Goal: Task Accomplishment & Management: Manage account settings

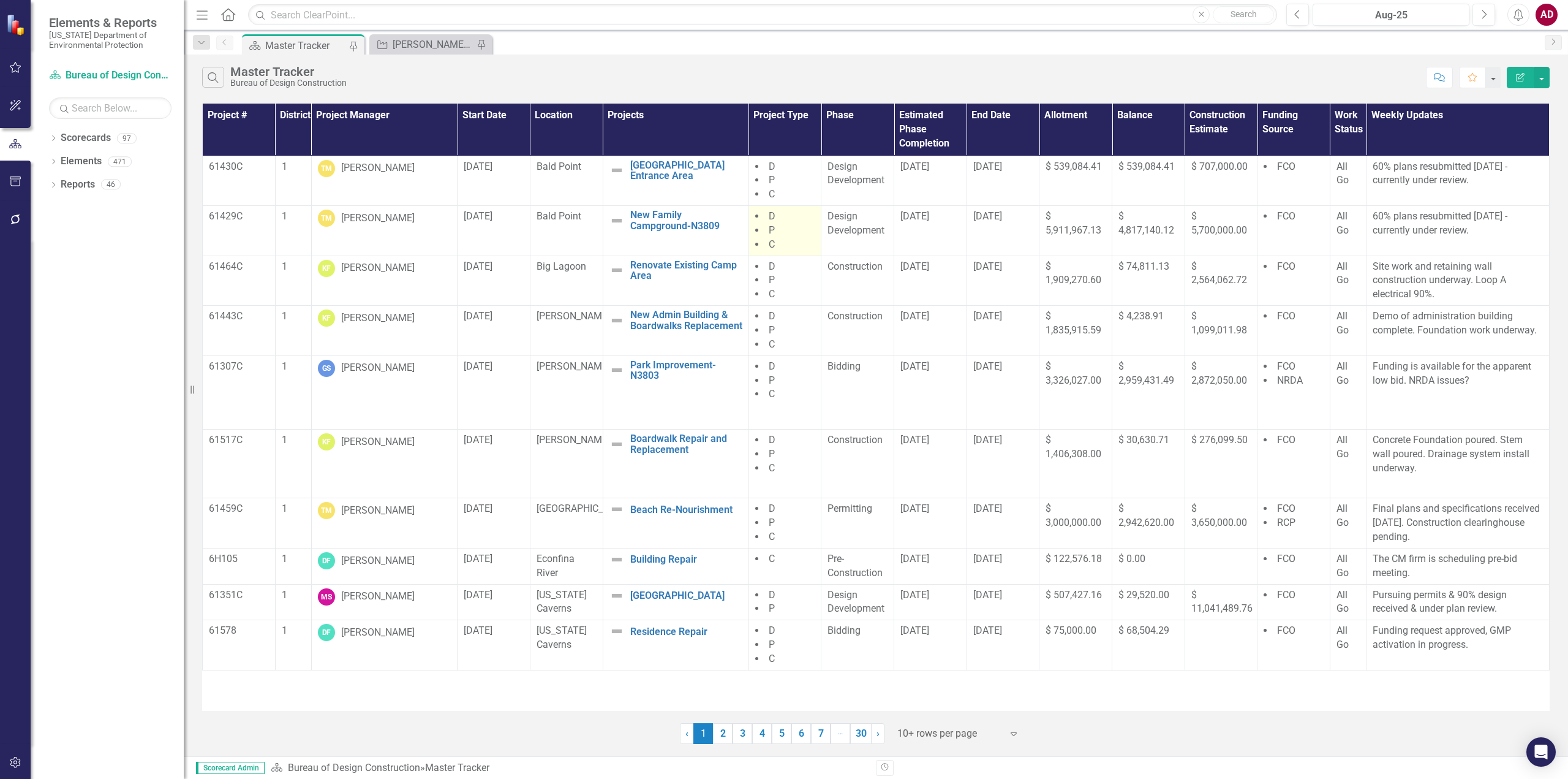
click at [782, 249] on td "D P C" at bounding box center [785, 231] width 73 height 50
click at [220, 78] on icon "Search" at bounding box center [213, 77] width 13 height 11
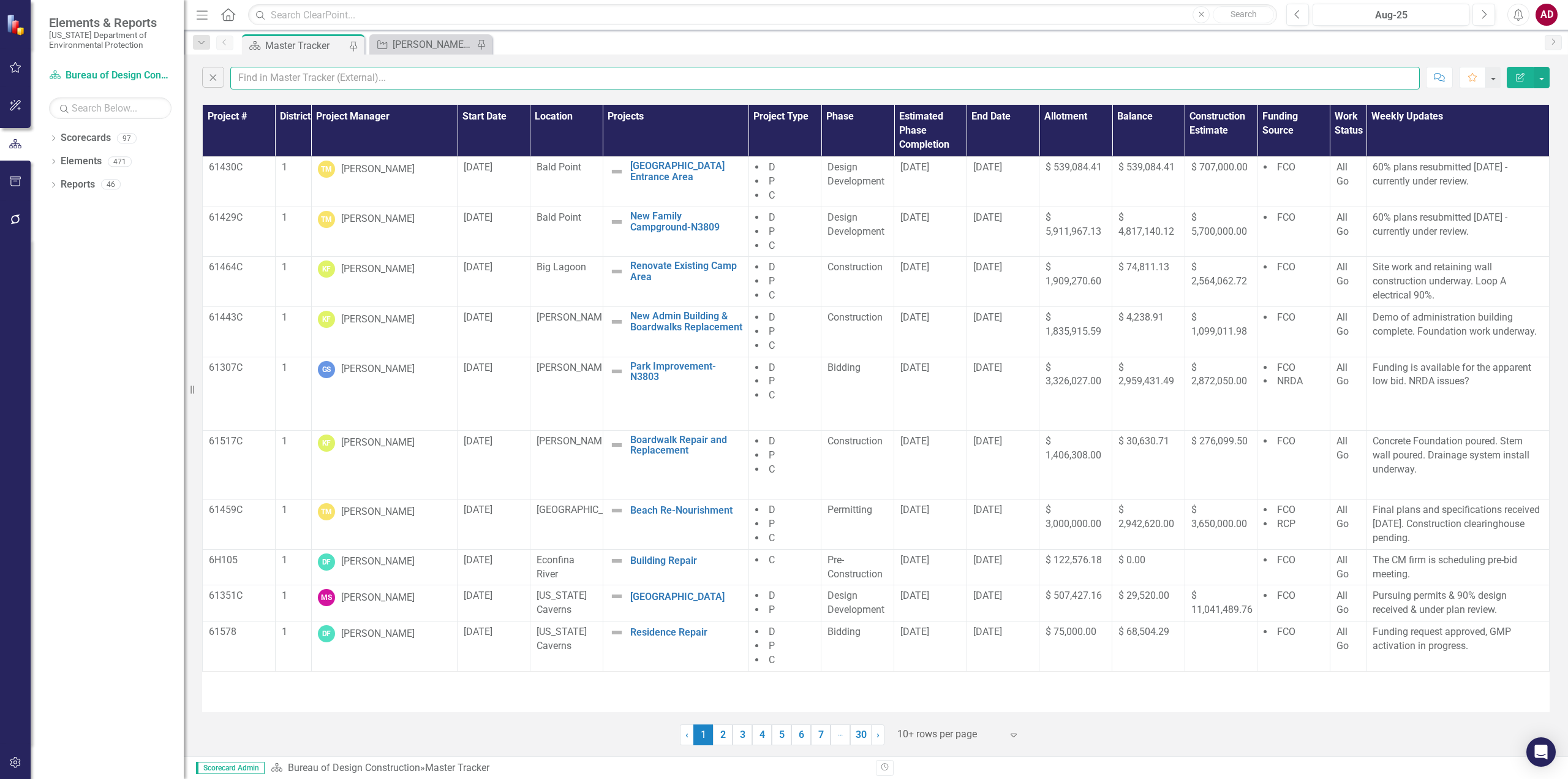
drag, startPoint x: 319, startPoint y: 74, endPoint x: 319, endPoint y: 90, distance: 16.0
click at [319, 74] on input "text" at bounding box center [825, 78] width 1189 height 23
type input "amber"
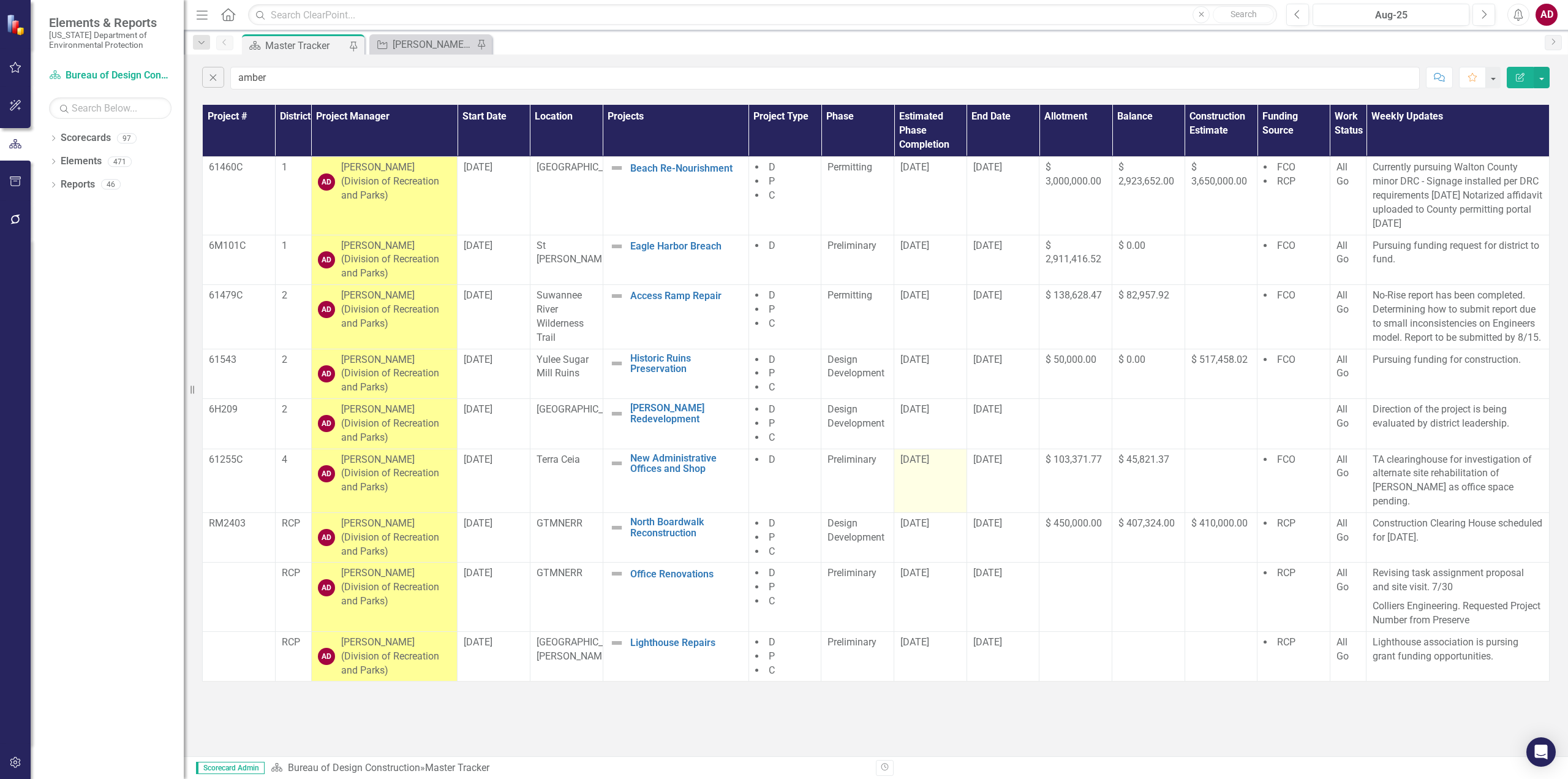
click at [942, 465] on div "[DATE]" at bounding box center [930, 459] width 60 height 14
click at [942, 464] on div "[DATE]" at bounding box center [930, 459] width 60 height 14
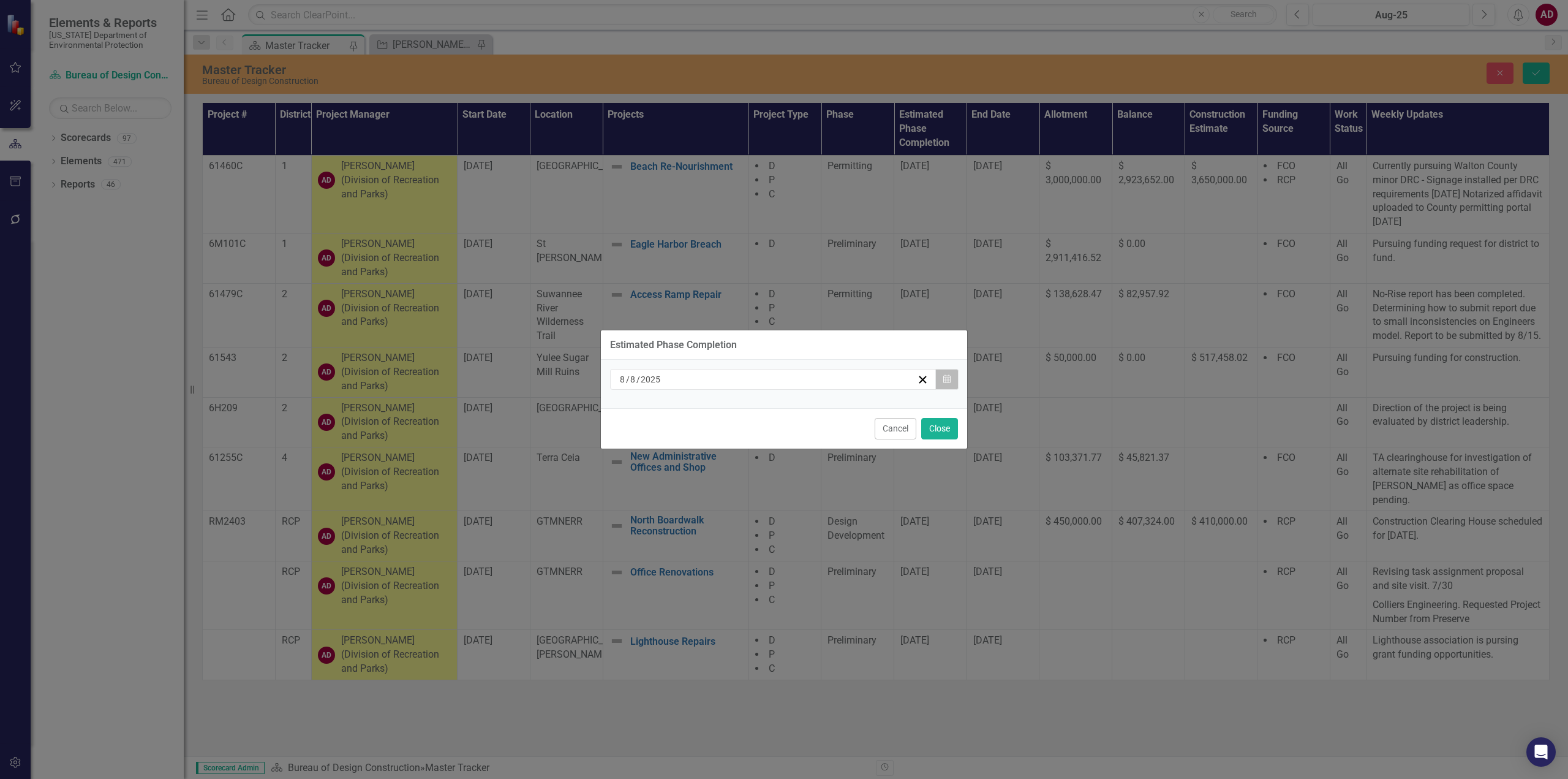
click at [949, 381] on icon "button" at bounding box center [947, 379] width 8 height 8
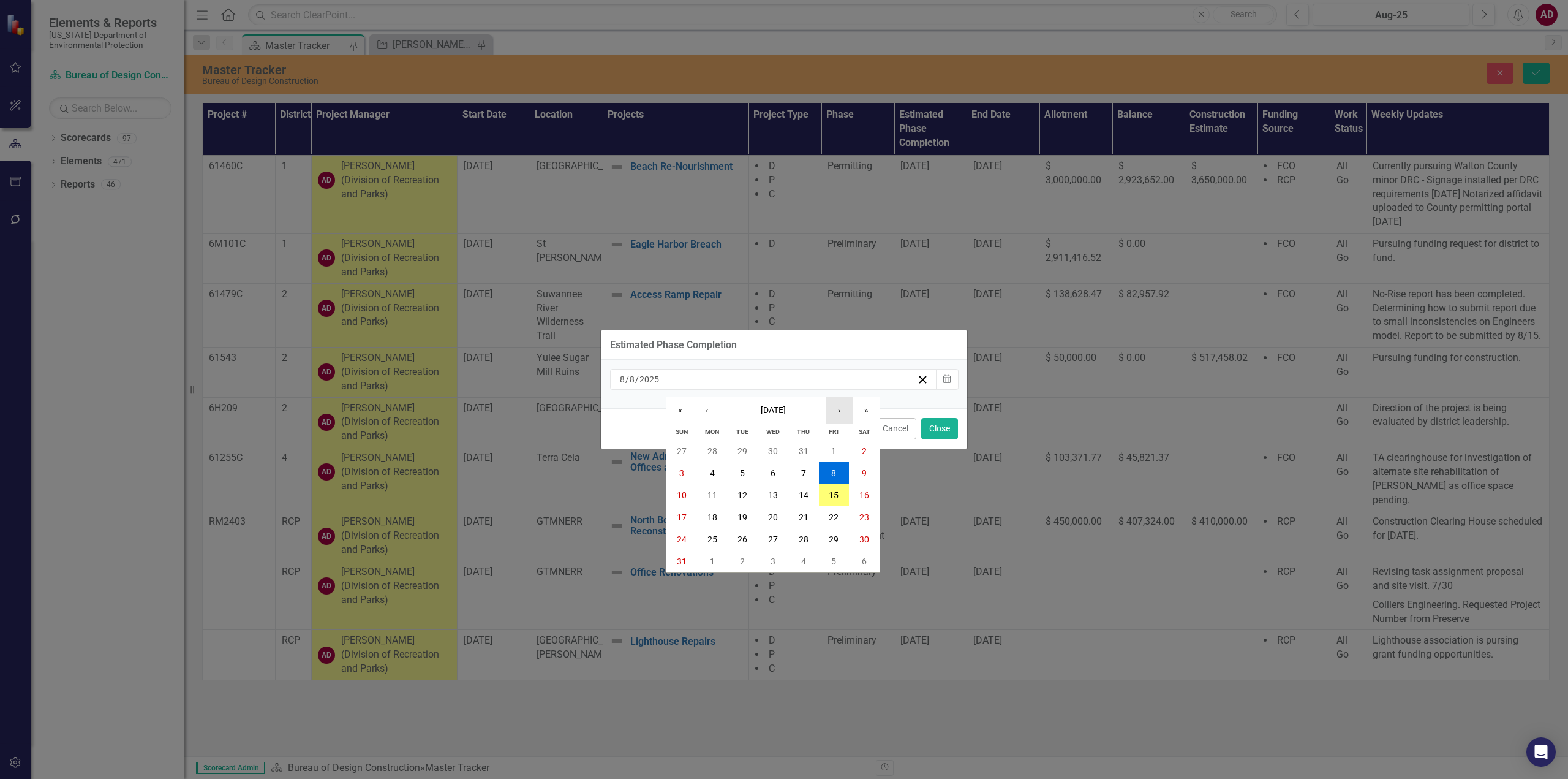
click at [846, 416] on button "›" at bounding box center [839, 410] width 27 height 27
click at [846, 416] on button "›" at bounding box center [839, 410] width 27 height 27
click at [839, 536] on abbr "31" at bounding box center [834, 540] width 10 height 10
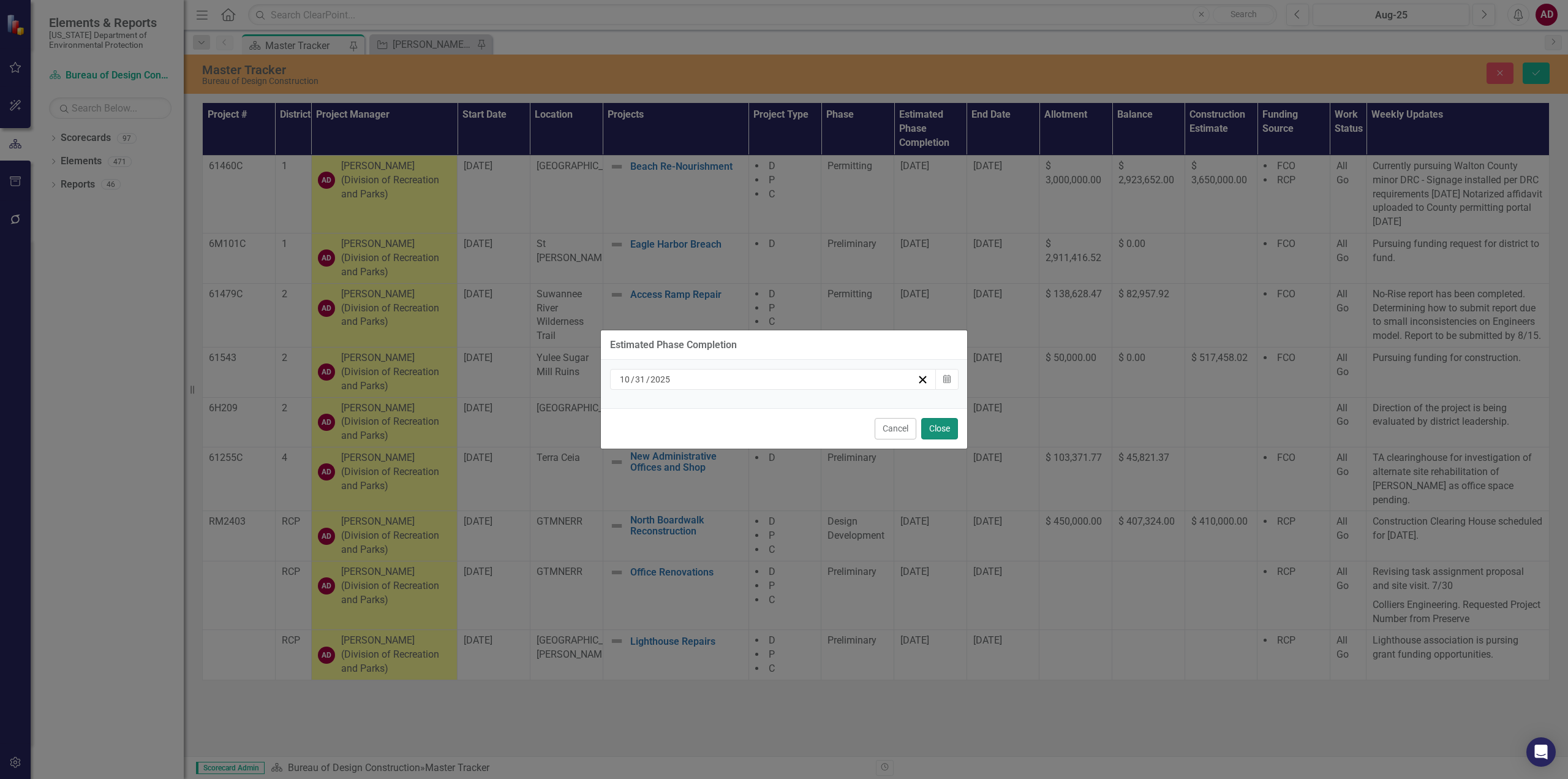
click at [935, 430] on button "Close" at bounding box center [940, 428] width 37 height 22
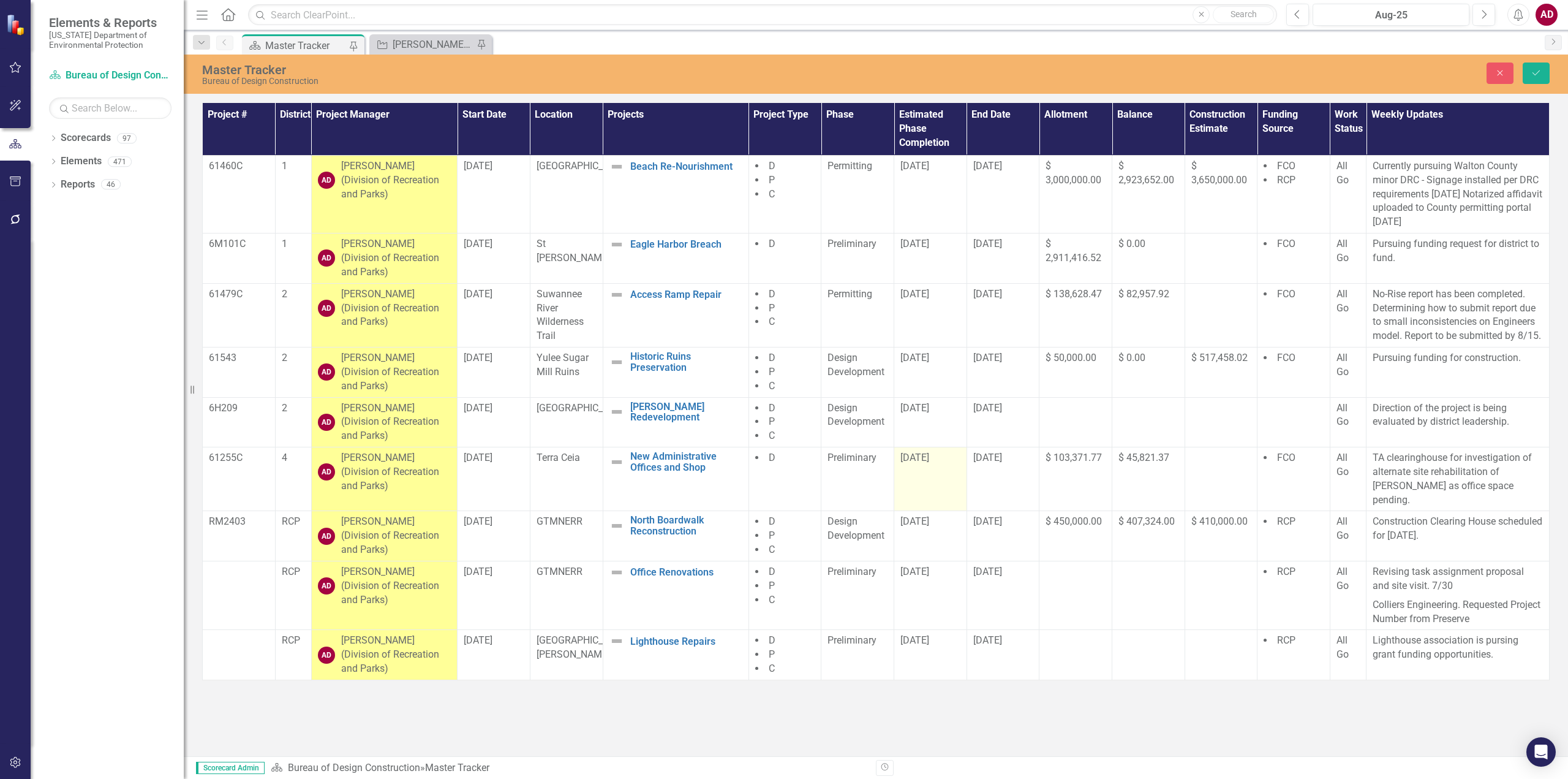
click at [917, 468] on td "[DATE]" at bounding box center [930, 480] width 73 height 64
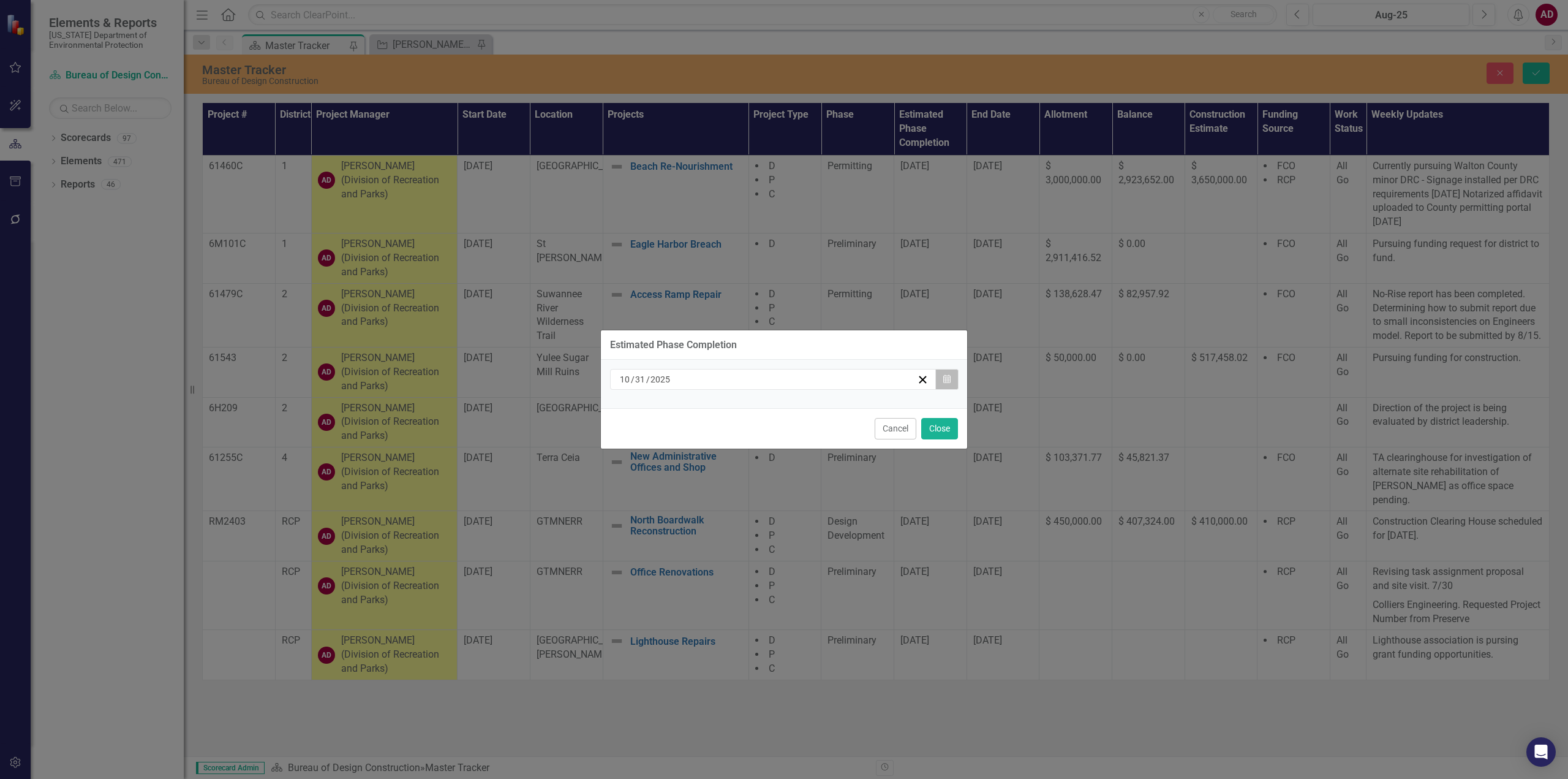
click at [947, 381] on icon "Calendar" at bounding box center [947, 379] width 8 height 8
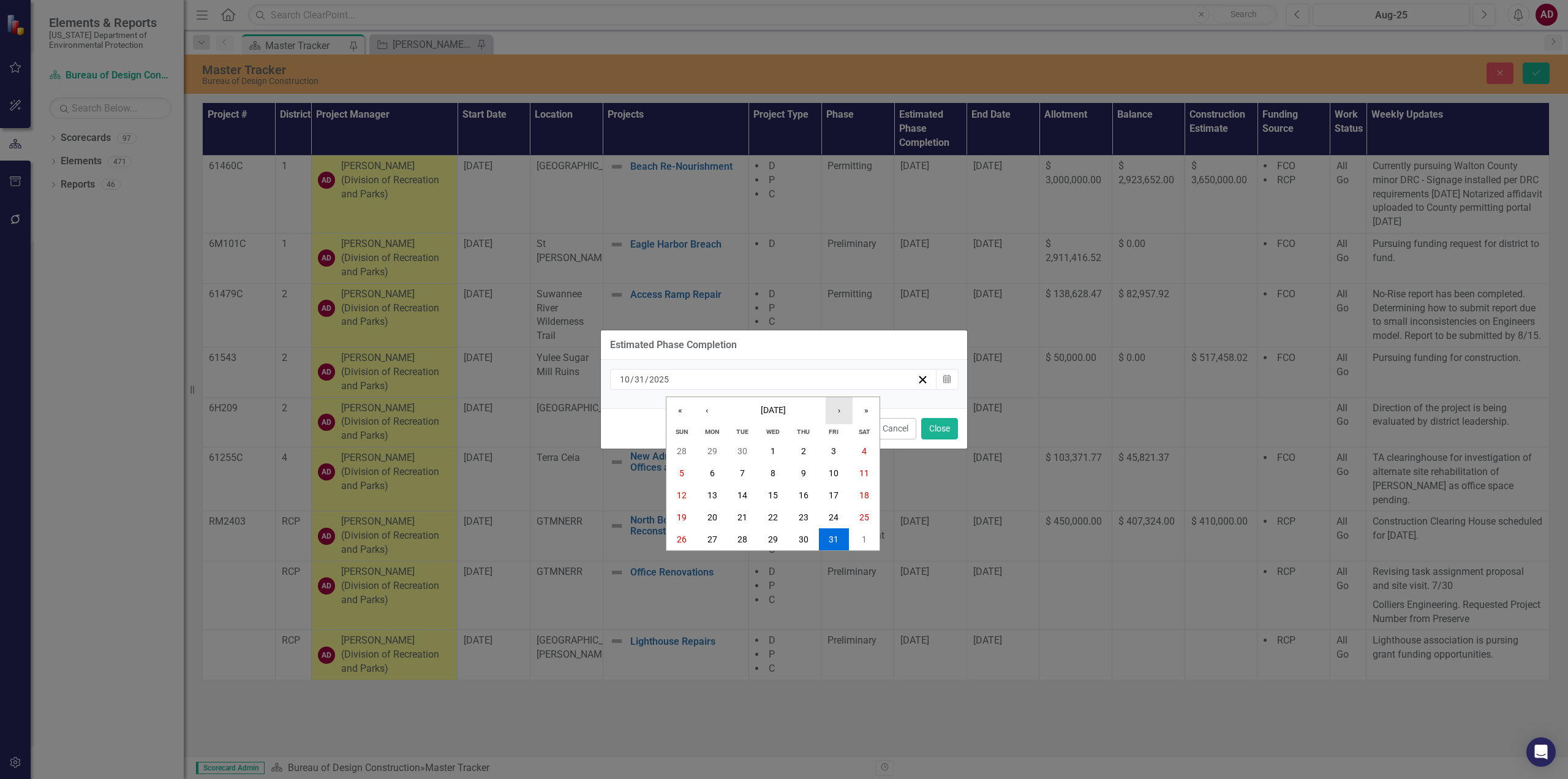
click at [837, 408] on button "›" at bounding box center [839, 410] width 27 height 27
click at [841, 411] on button "›" at bounding box center [839, 410] width 27 height 27
click at [841, 409] on button "›" at bounding box center [839, 410] width 27 height 27
click at [832, 514] on abbr "27" at bounding box center [834, 517] width 10 height 10
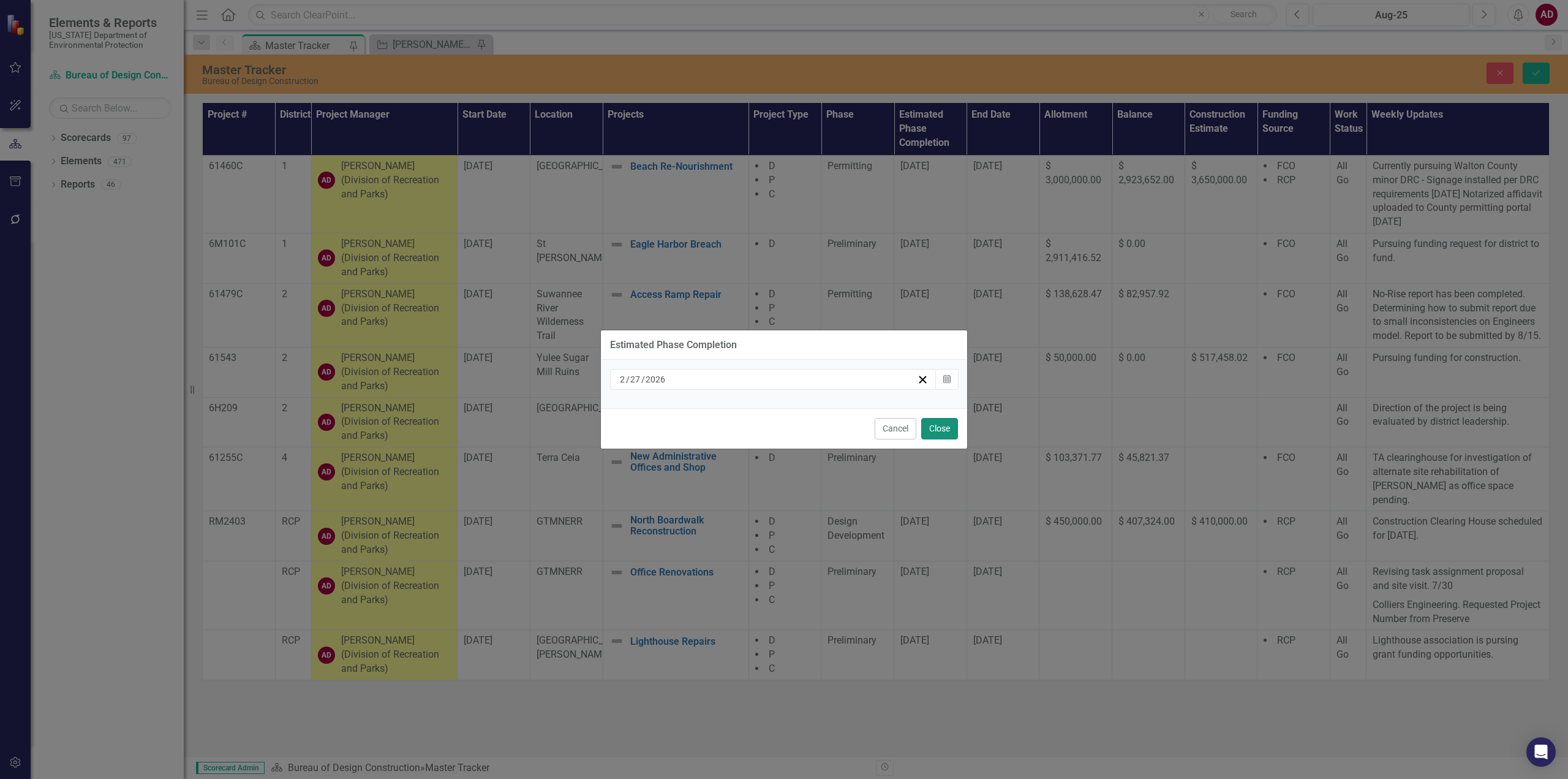
click at [938, 429] on button "Close" at bounding box center [940, 428] width 37 height 22
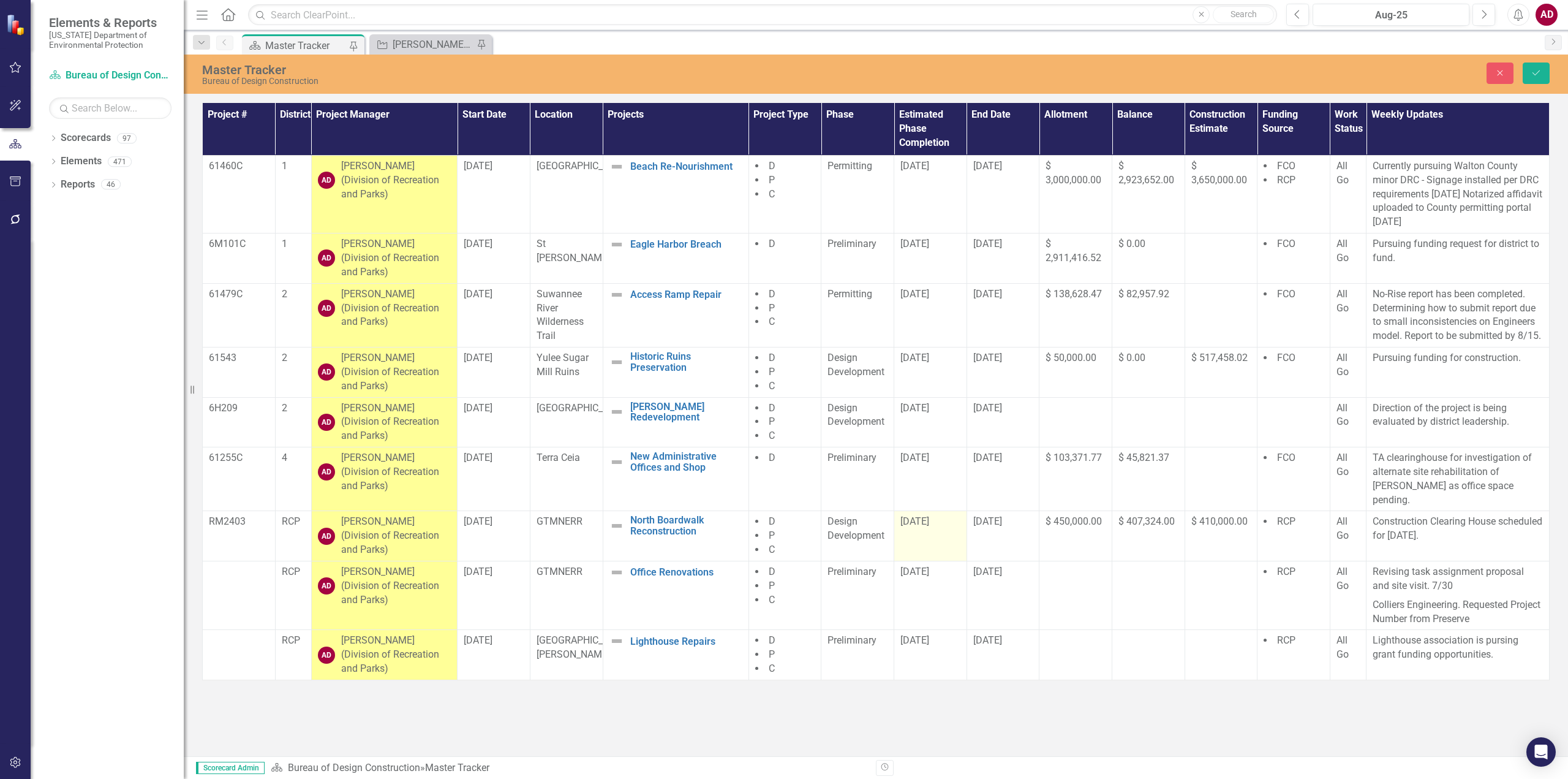
click at [933, 526] on td "[DATE]" at bounding box center [930, 536] width 73 height 50
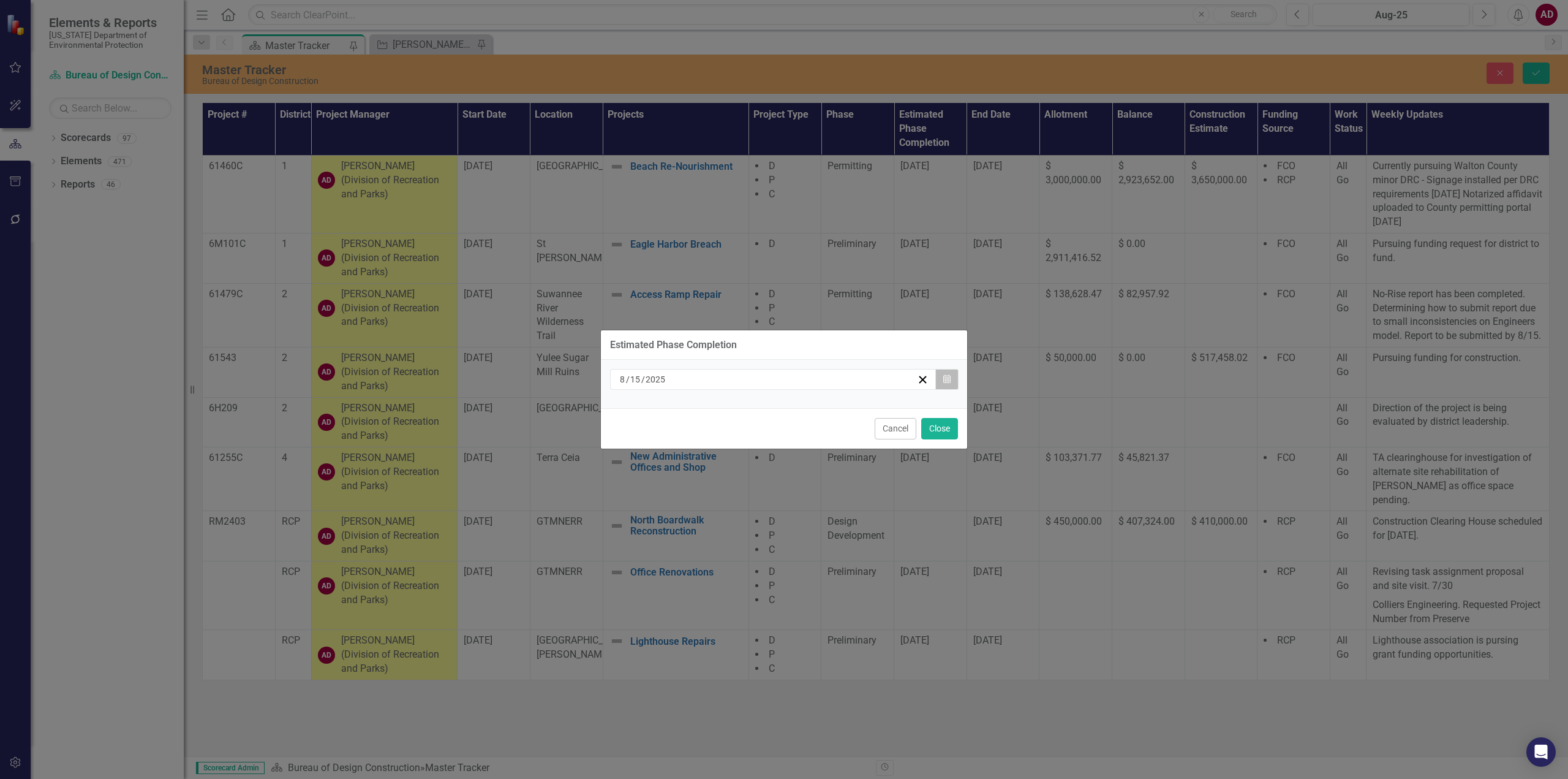
click at [952, 381] on button "Calendar" at bounding box center [947, 379] width 23 height 21
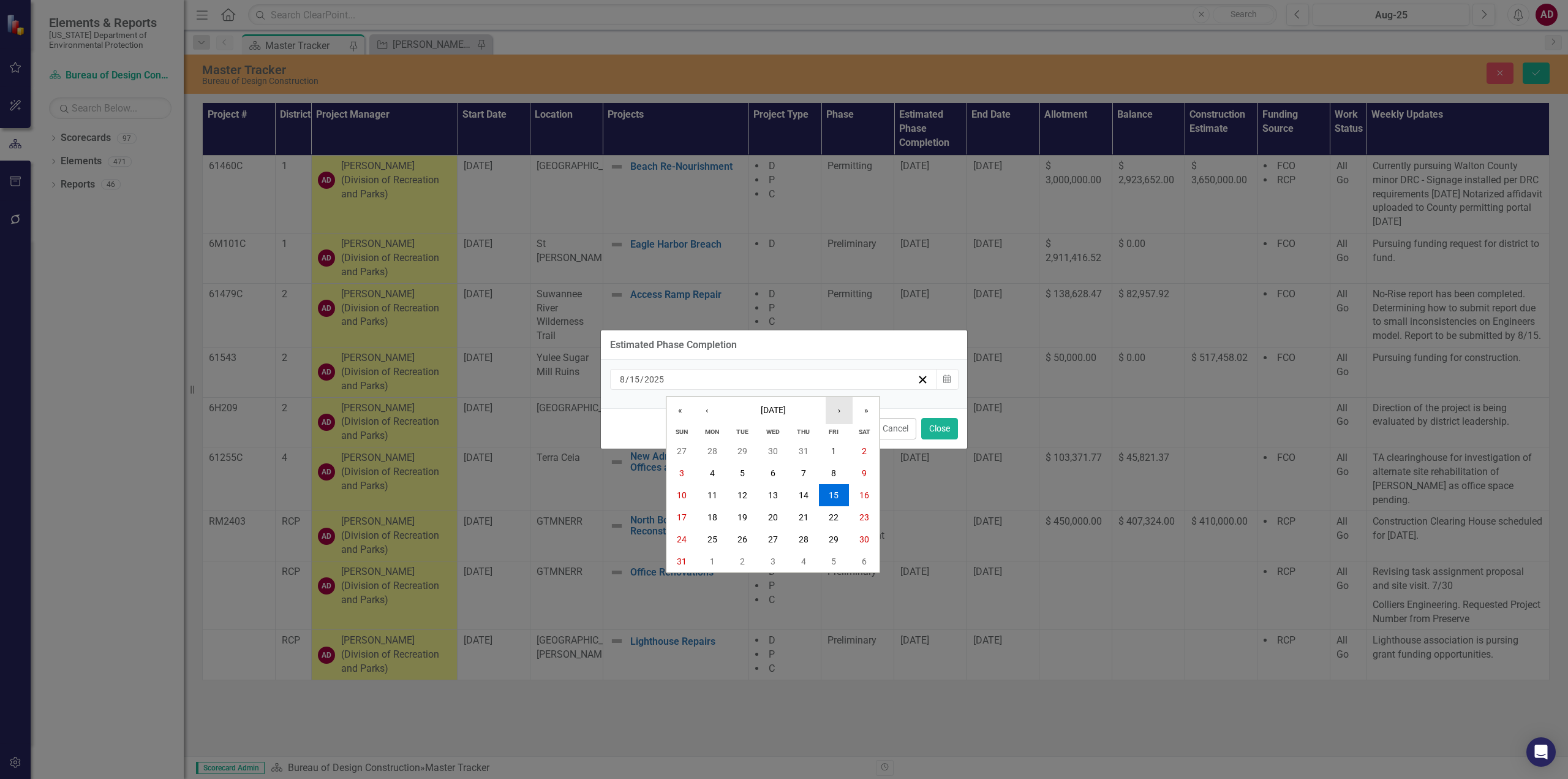
click at [841, 413] on button "›" at bounding box center [839, 410] width 27 height 27
click at [841, 412] on button "›" at bounding box center [839, 410] width 27 height 27
click at [779, 543] on button "31" at bounding box center [773, 540] width 31 height 22
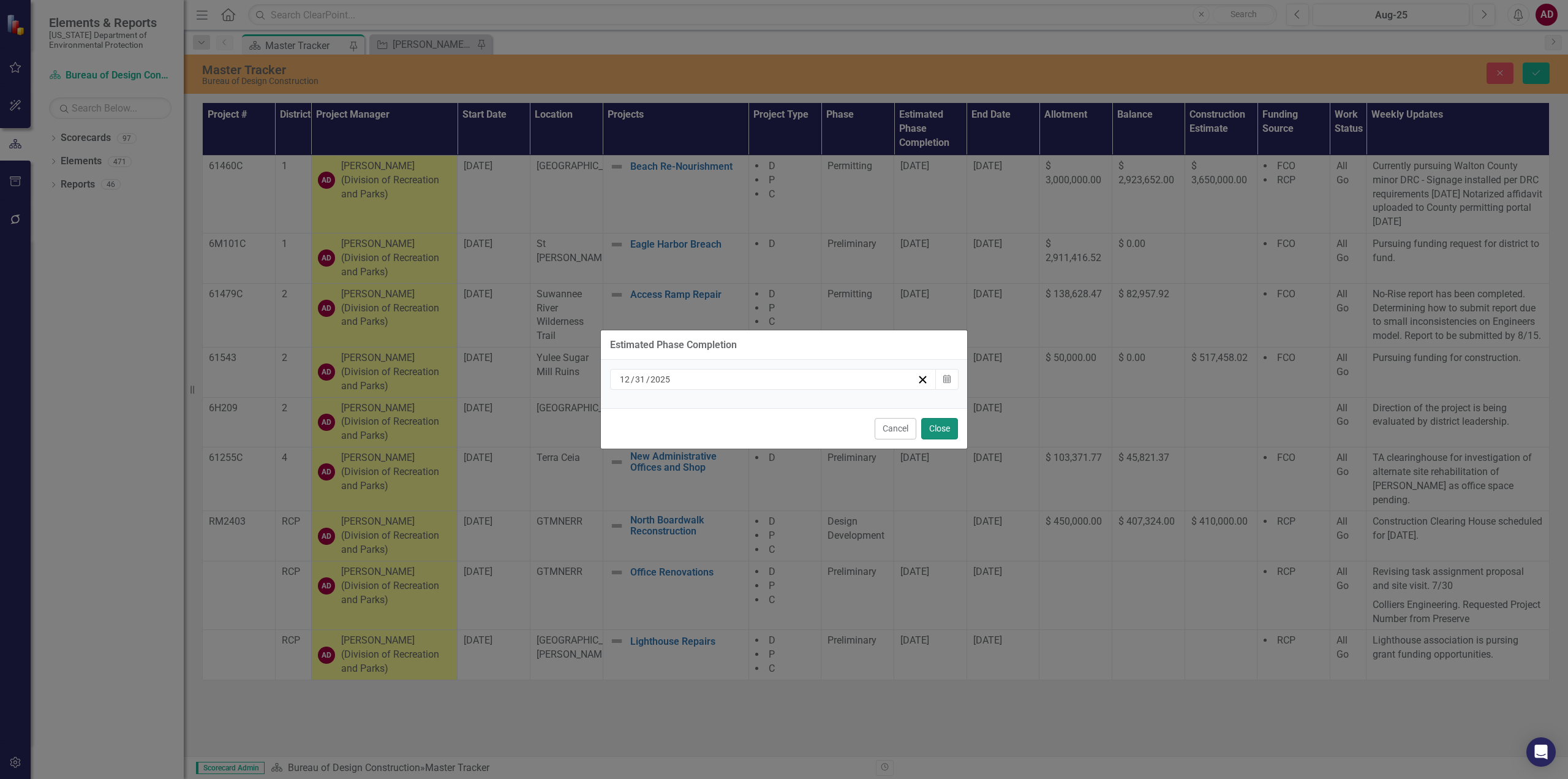
click at [943, 434] on button "Close" at bounding box center [940, 428] width 37 height 22
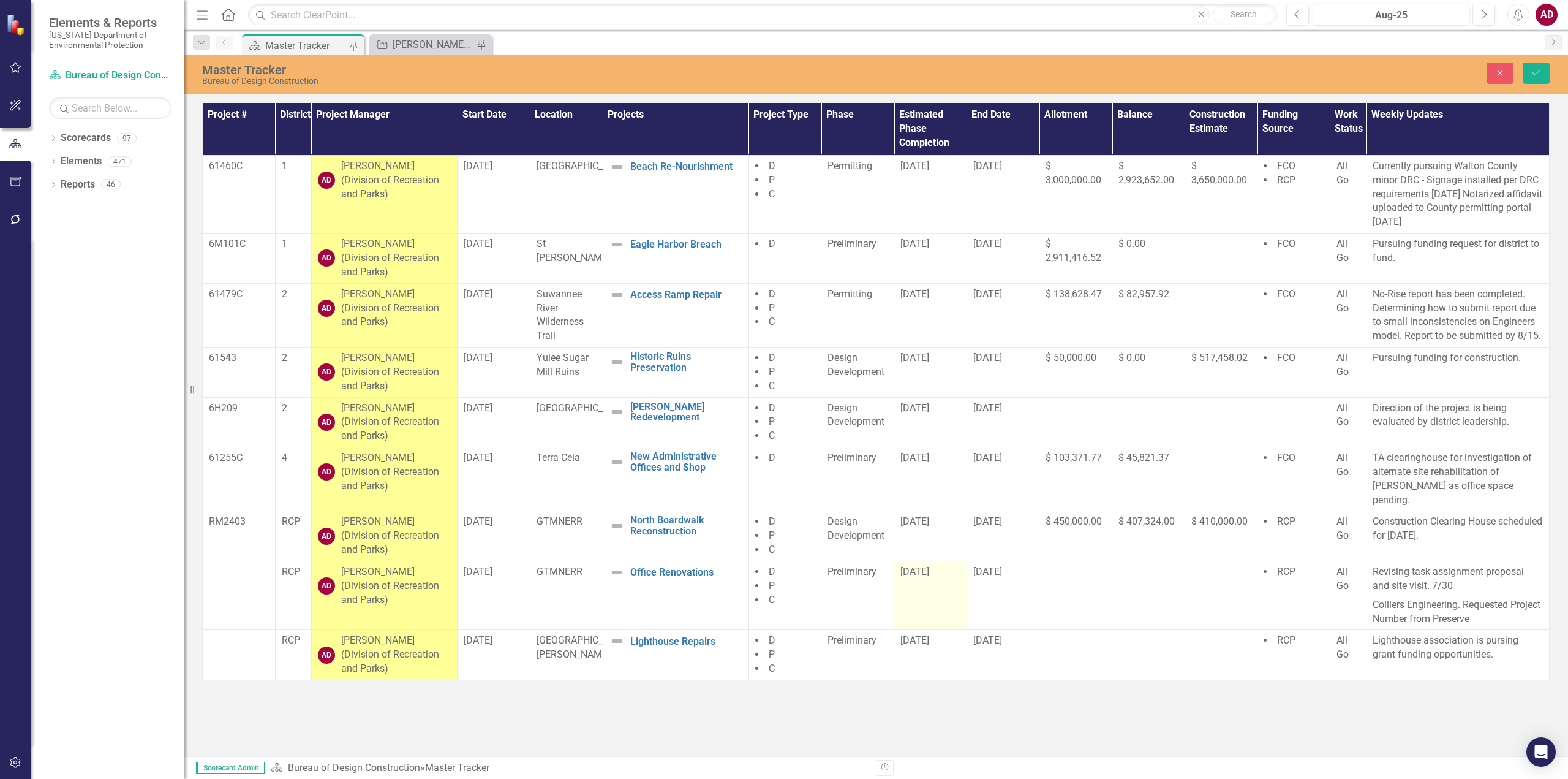
click at [922, 584] on td "[DATE]" at bounding box center [930, 595] width 73 height 69
click at [921, 582] on td "[DATE]" at bounding box center [930, 595] width 73 height 69
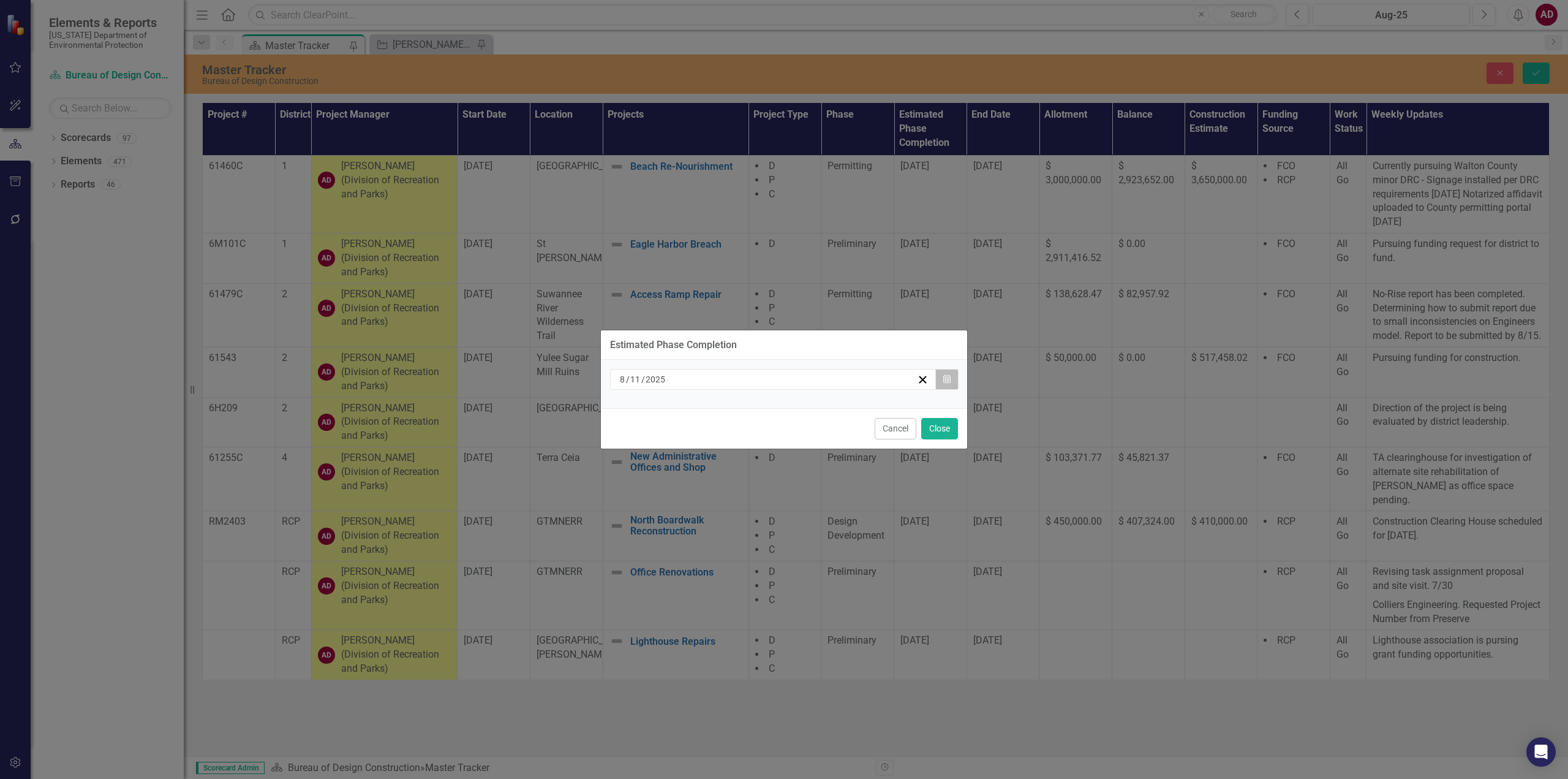
click at [947, 376] on icon "Calendar" at bounding box center [947, 379] width 8 height 8
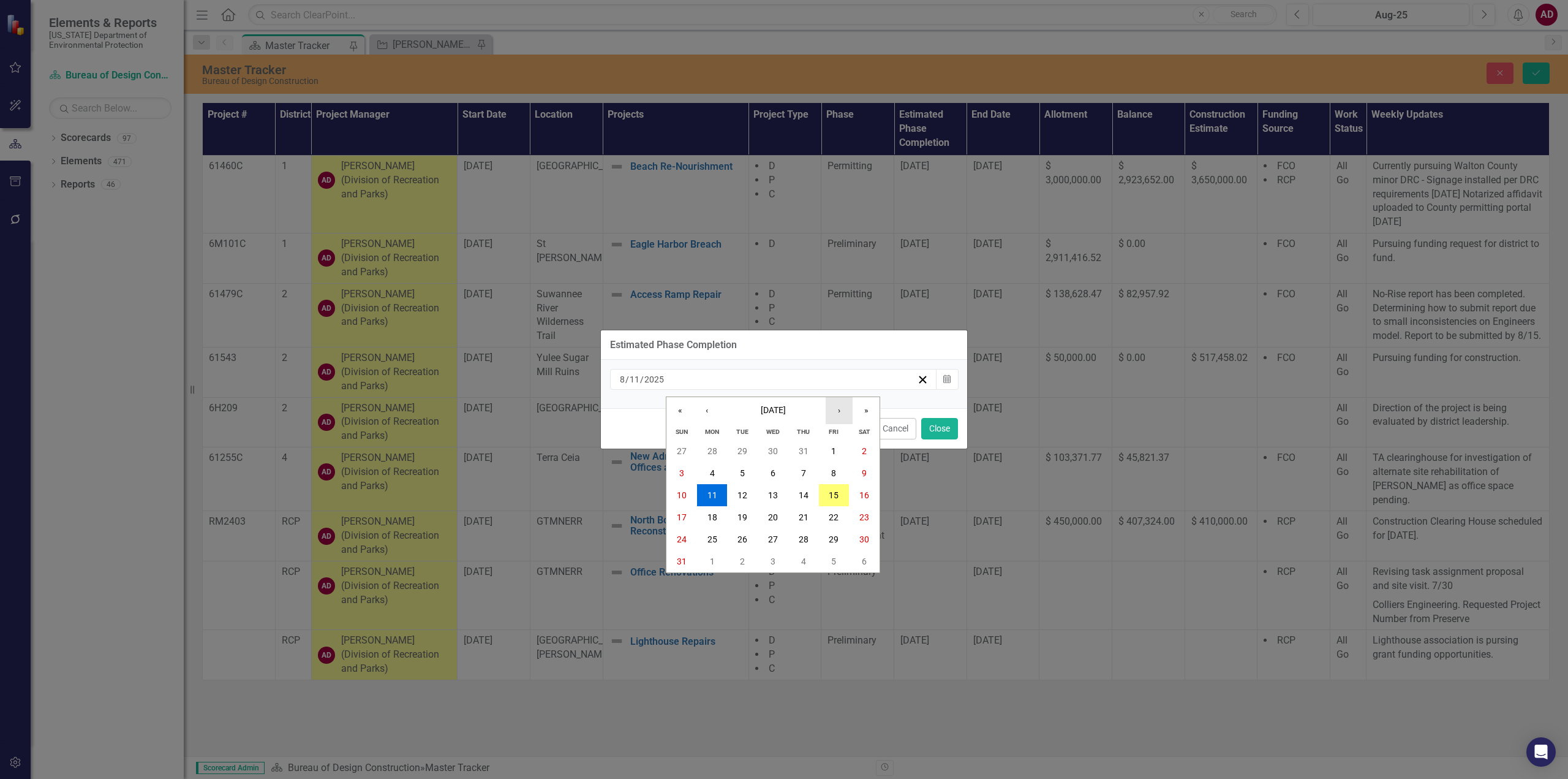
click at [846, 411] on button "›" at bounding box center [839, 410] width 27 height 27
click at [846, 410] on button "›" at bounding box center [839, 410] width 27 height 27
click at [839, 416] on button "›" at bounding box center [839, 410] width 27 height 27
click at [771, 540] on abbr "31" at bounding box center [773, 540] width 10 height 10
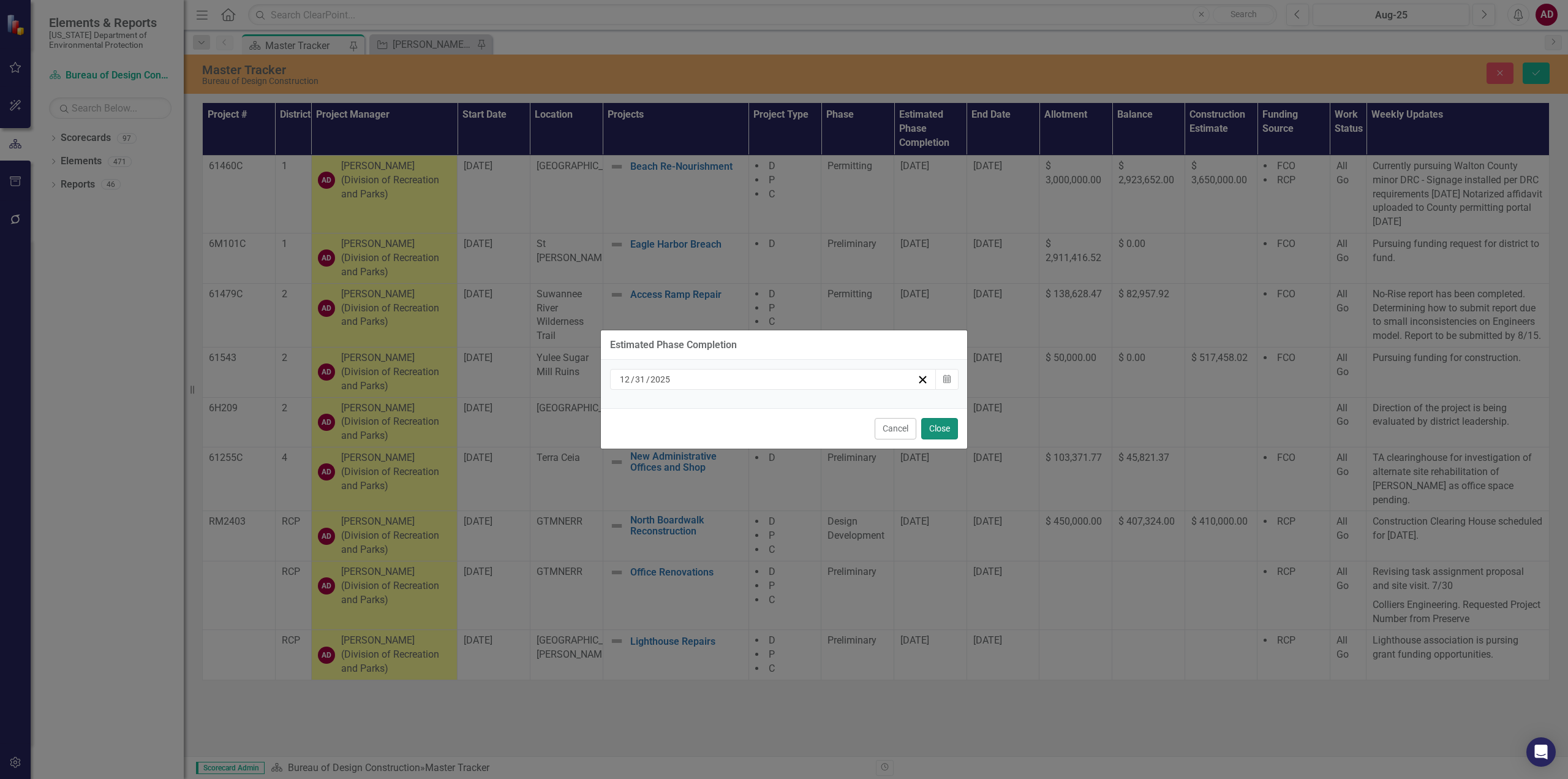
click at [929, 432] on button "Close" at bounding box center [940, 428] width 37 height 22
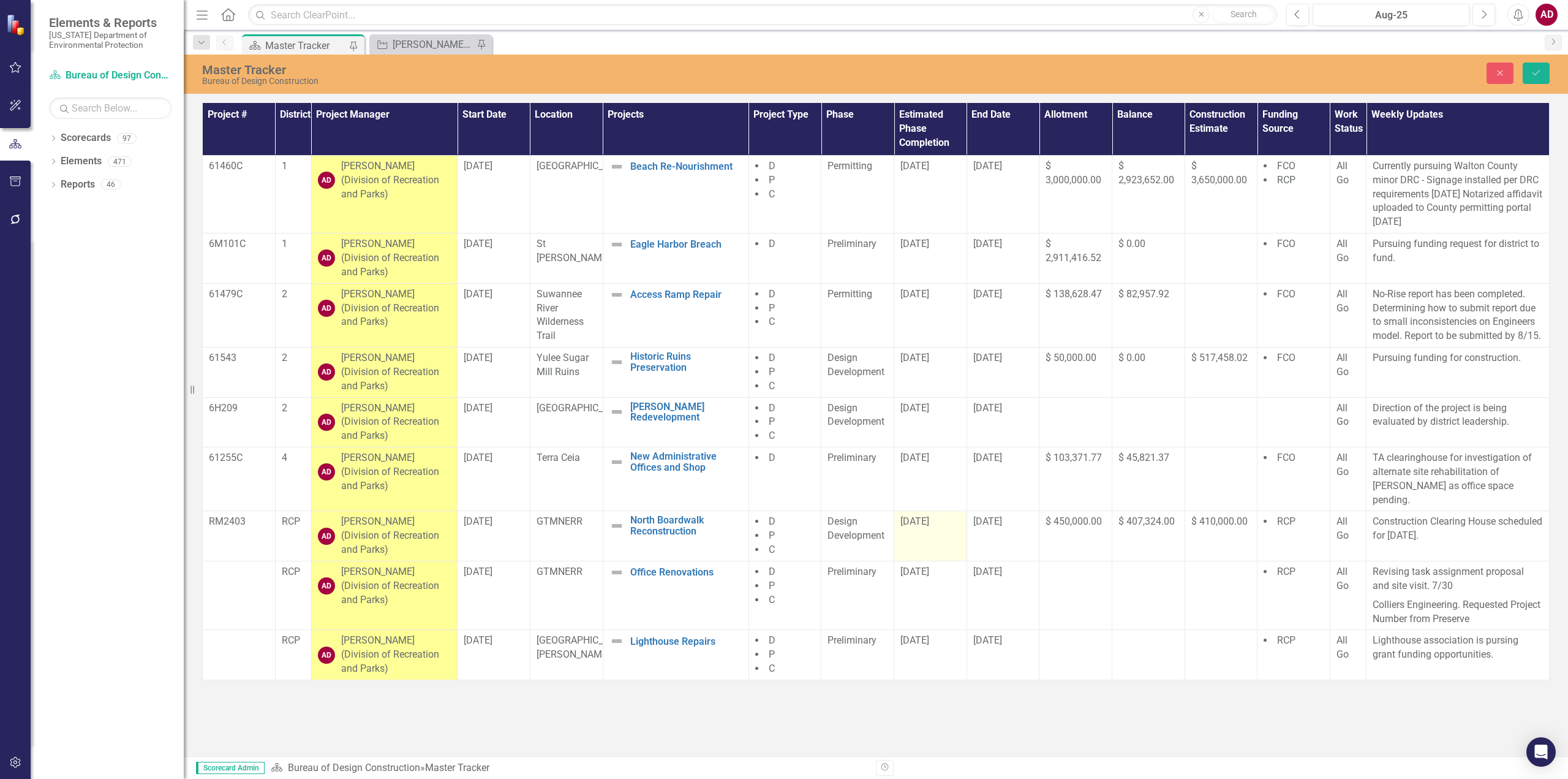
click at [915, 531] on td "[DATE]" at bounding box center [930, 536] width 73 height 50
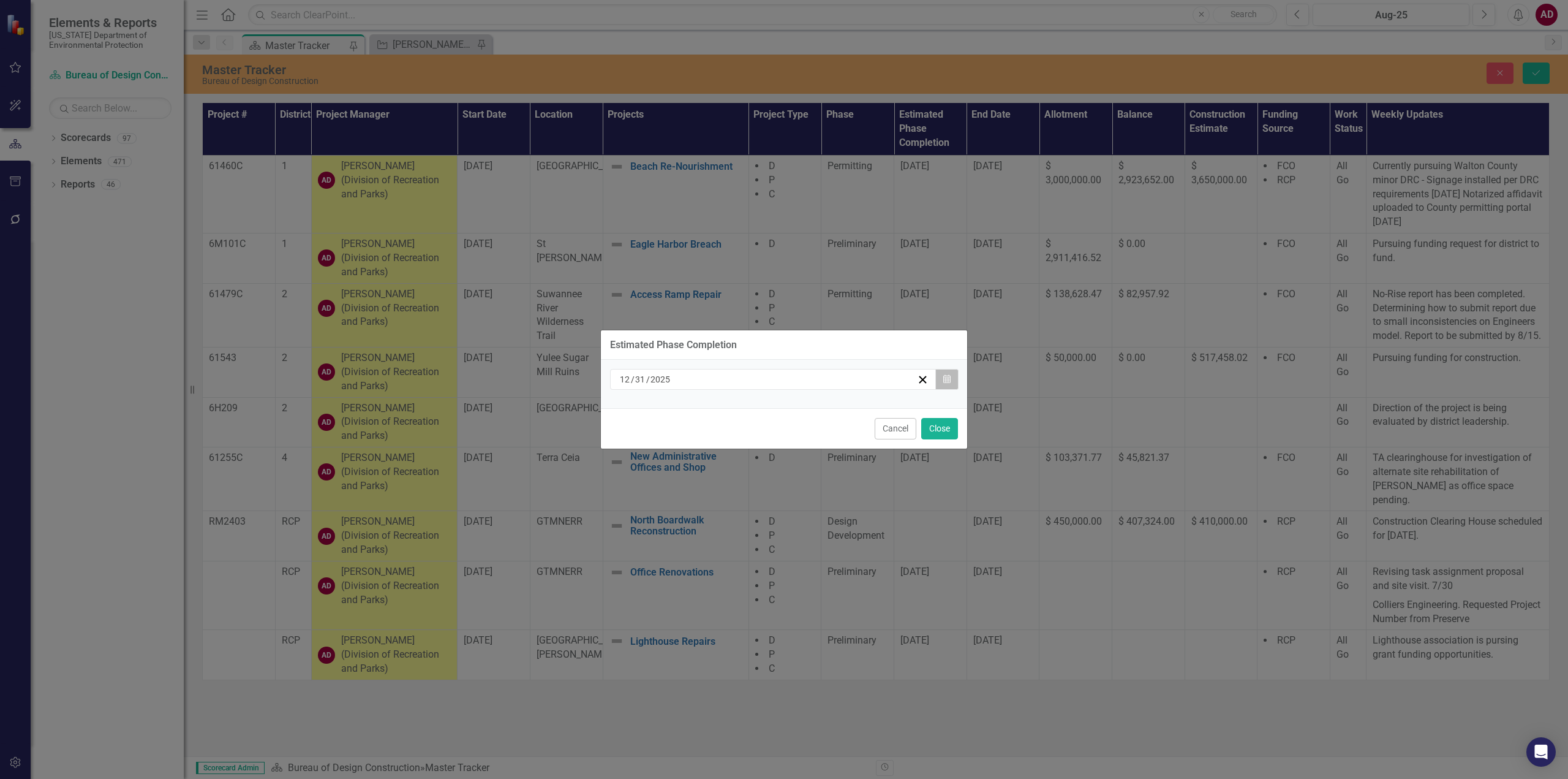
click at [942, 383] on button "Calendar" at bounding box center [947, 379] width 23 height 21
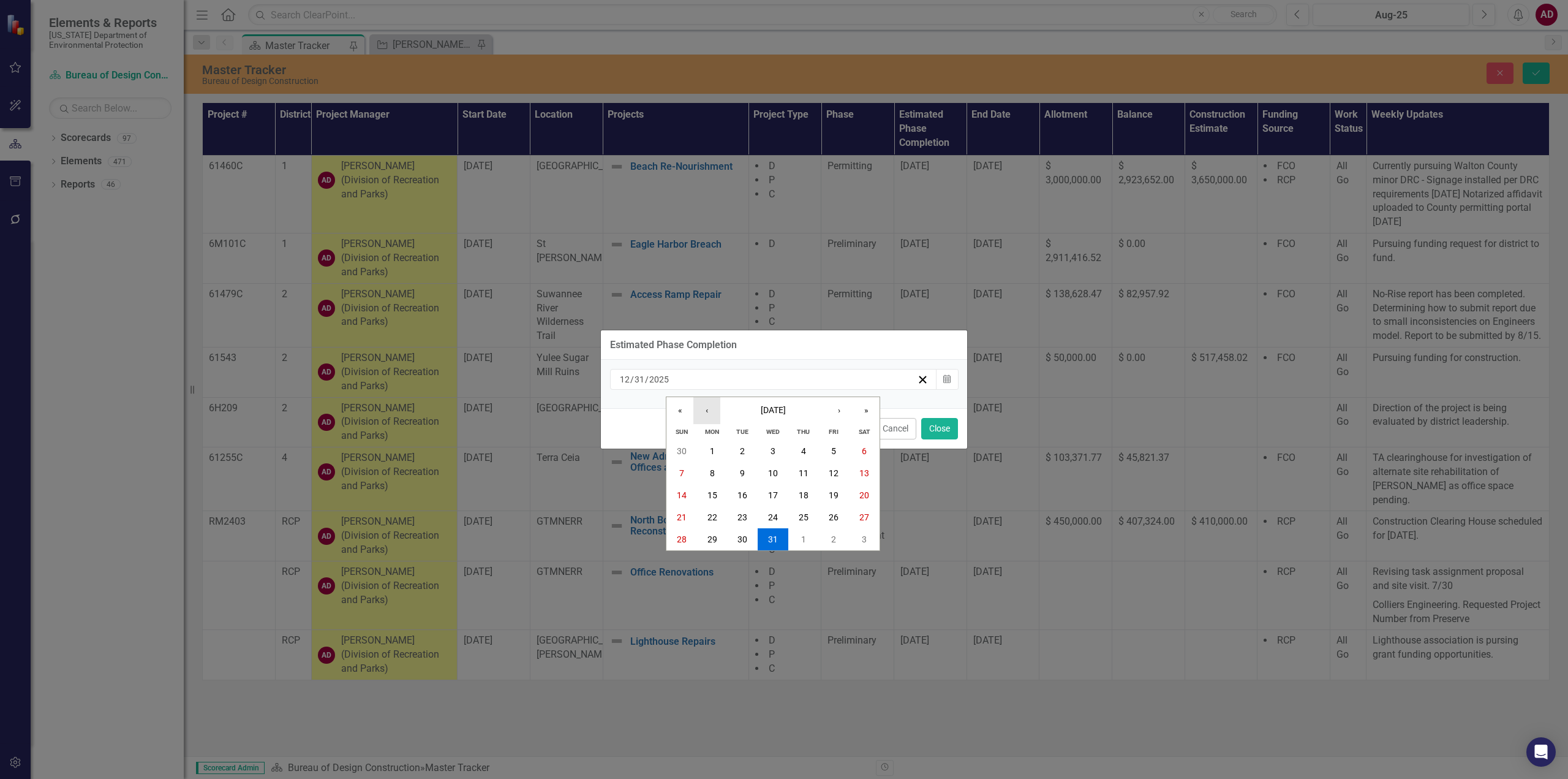
click at [709, 412] on button "‹" at bounding box center [706, 410] width 27 height 27
click at [832, 538] on abbr "31" at bounding box center [834, 540] width 10 height 10
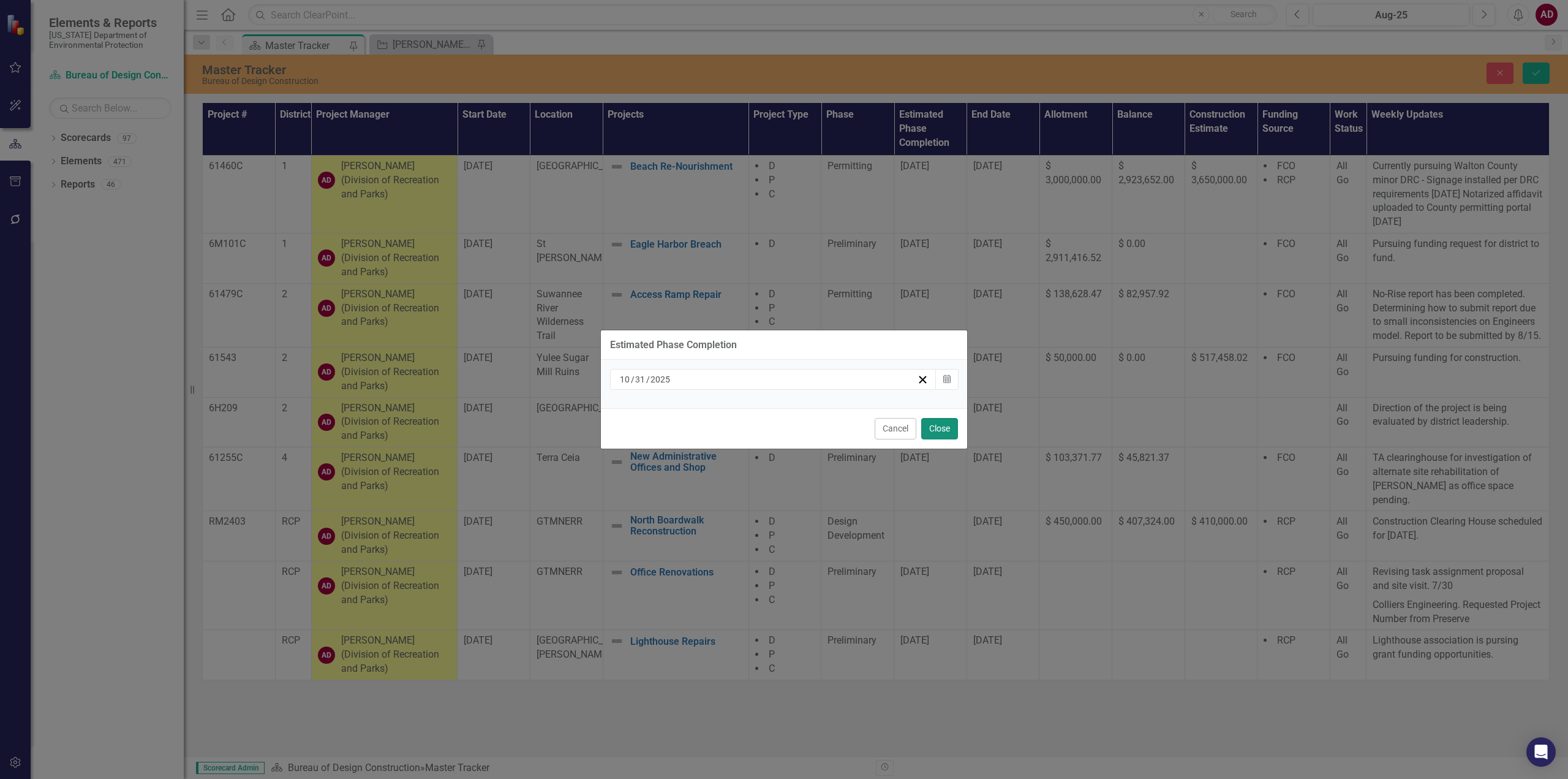
click at [943, 430] on button "Close" at bounding box center [940, 428] width 37 height 22
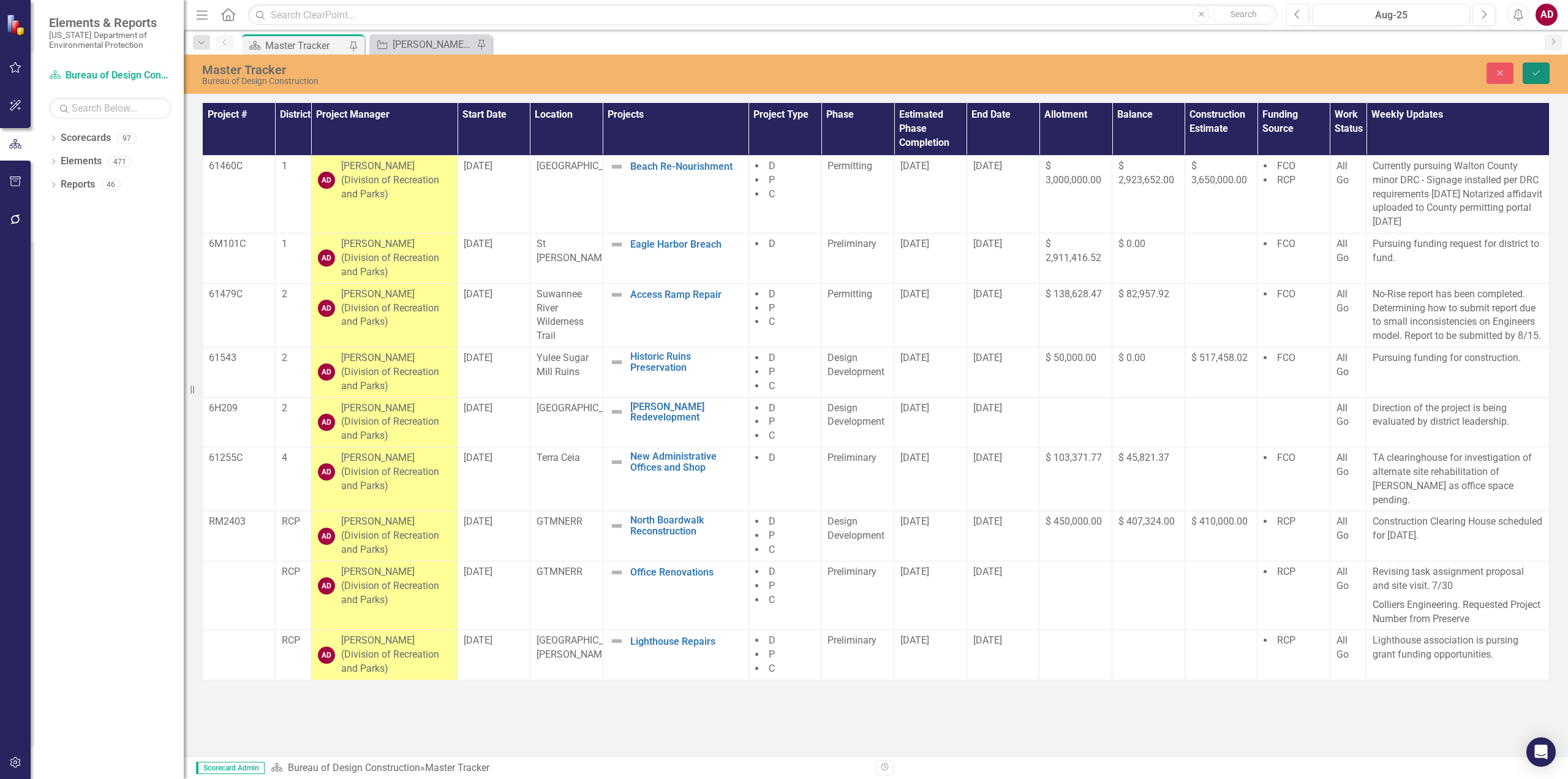
click at [1537, 69] on icon "Save" at bounding box center [1537, 73] width 11 height 8
